Goal: Download file/media

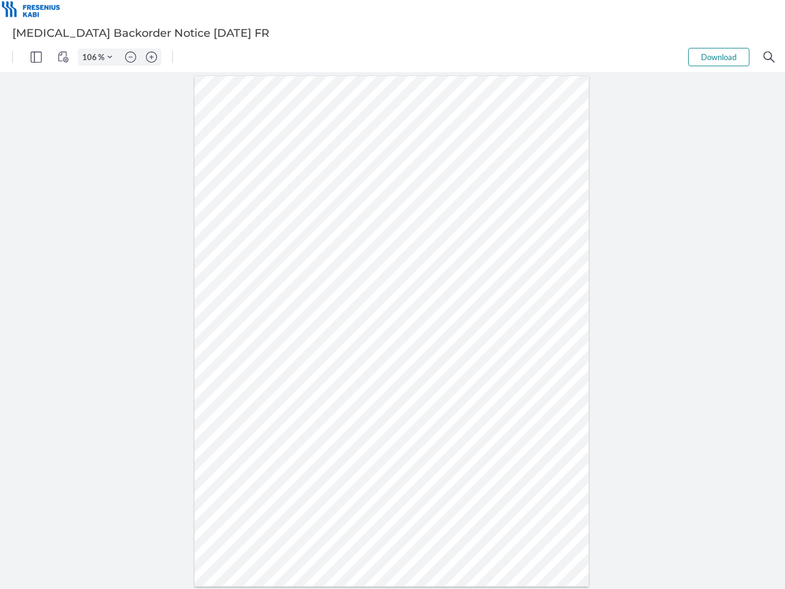
click at [36, 57] on img "Panel" at bounding box center [36, 57] width 11 height 11
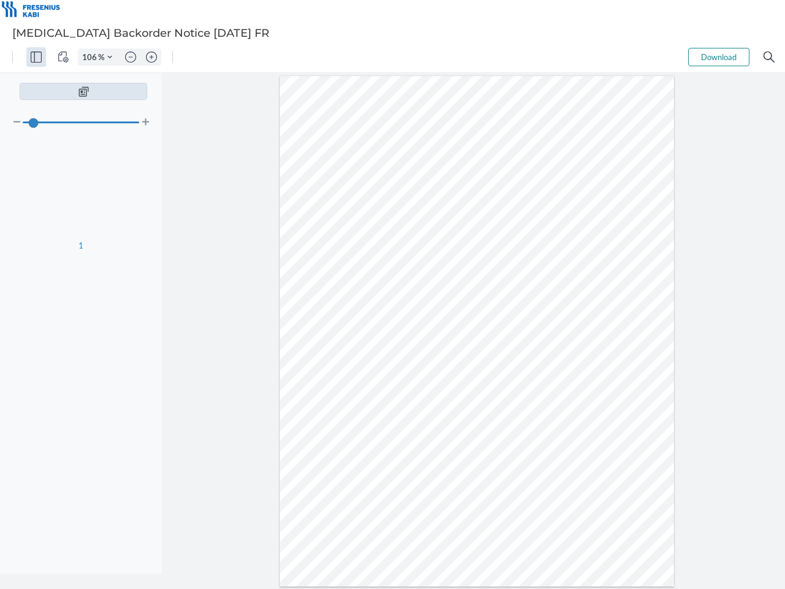
click at [63, 57] on img "View Controls" at bounding box center [63, 57] width 11 height 11
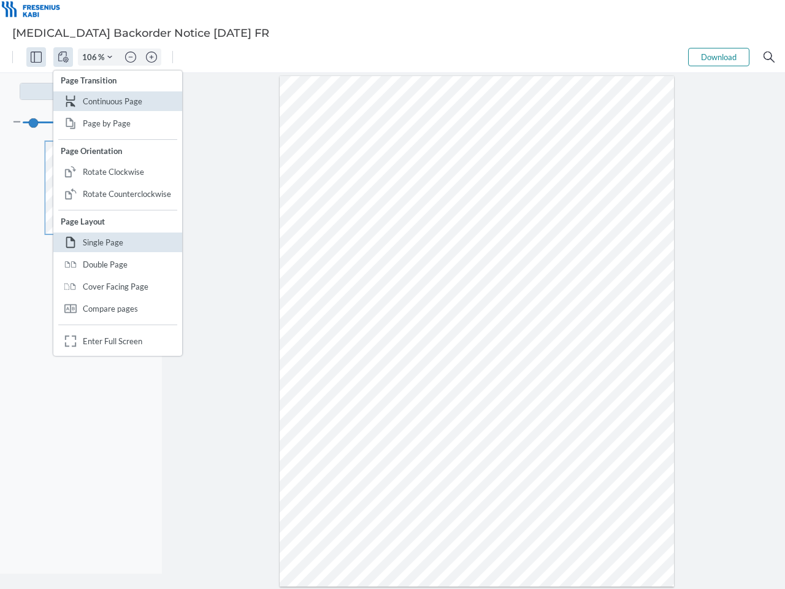
click at [91, 57] on input "106" at bounding box center [88, 57] width 20 height 11
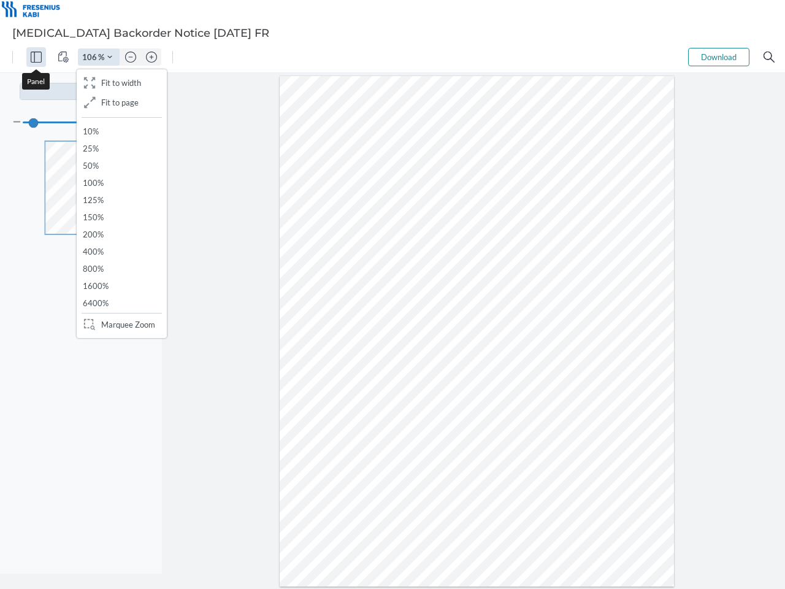
click at [110, 57] on img "Zoom Controls" at bounding box center [109, 57] width 5 height 5
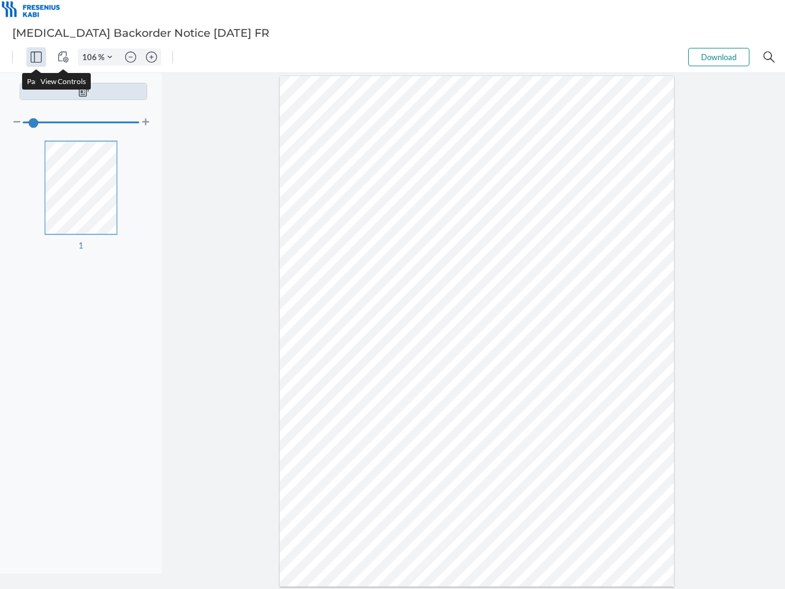
click at [131, 57] on img "Zoom out" at bounding box center [130, 57] width 11 height 11
click at [151, 57] on img "Zoom in" at bounding box center [151, 57] width 11 height 11
type input "106"
click at [719, 57] on button "Download" at bounding box center [718, 57] width 61 height 18
click at [769, 57] on img "Search" at bounding box center [768, 57] width 11 height 11
